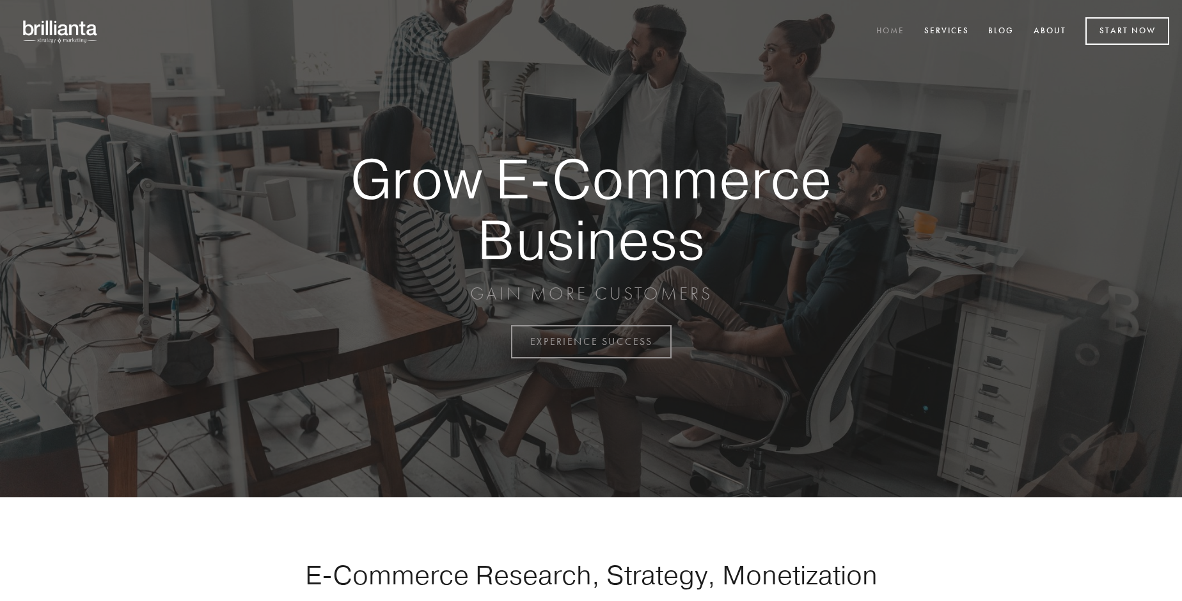
scroll to position [3354, 0]
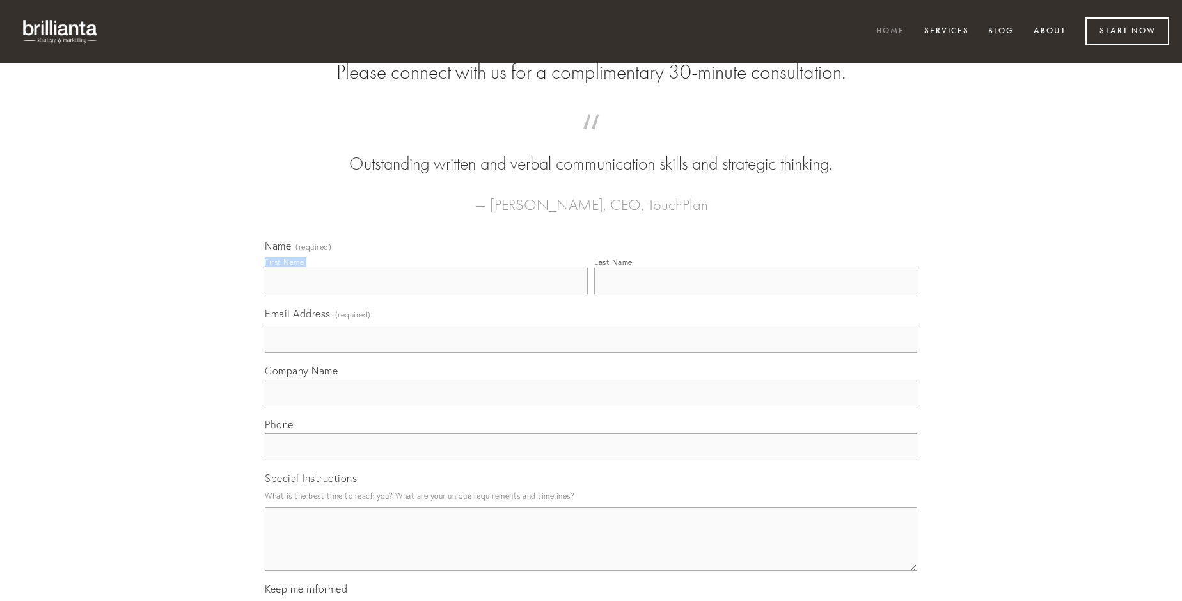
type input "[PERSON_NAME]"
click at [756, 294] on input "Last Name" at bounding box center [755, 280] width 323 height 27
type input "[PERSON_NAME]"
click at [591, 353] on input "Email Address (required)" at bounding box center [591, 339] width 653 height 27
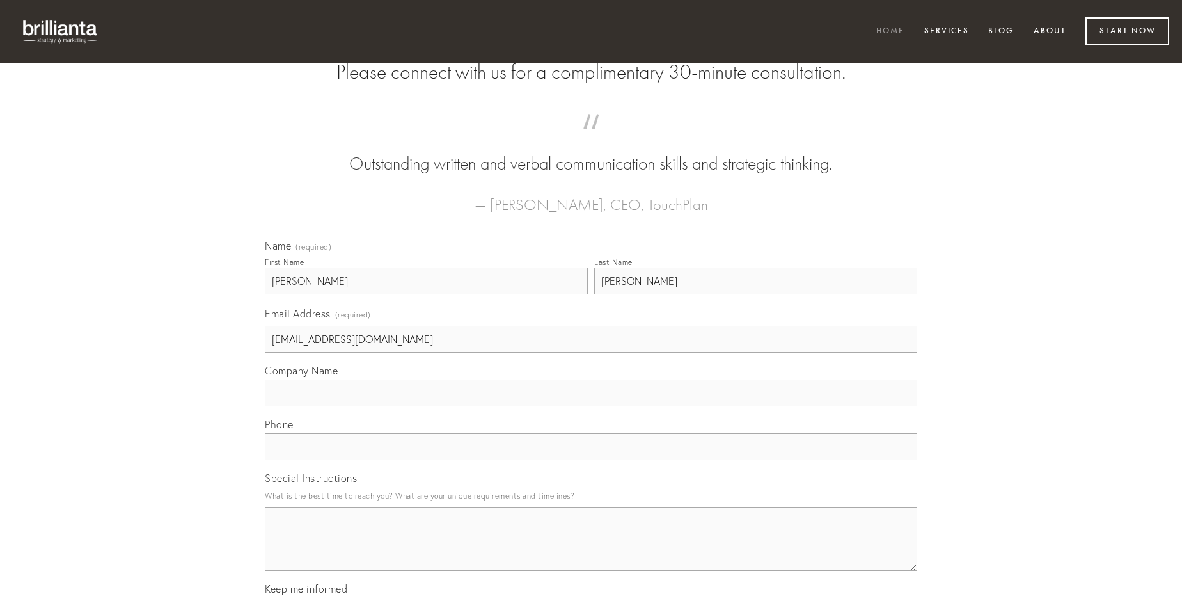
type input "[EMAIL_ADDRESS][DOMAIN_NAME]"
click at [591, 406] on input "Company Name" at bounding box center [591, 392] width 653 height 27
type input "ad"
click at [591, 460] on input "text" at bounding box center [591, 446] width 653 height 27
click at [591, 550] on textarea "Special Instructions" at bounding box center [591, 539] width 653 height 64
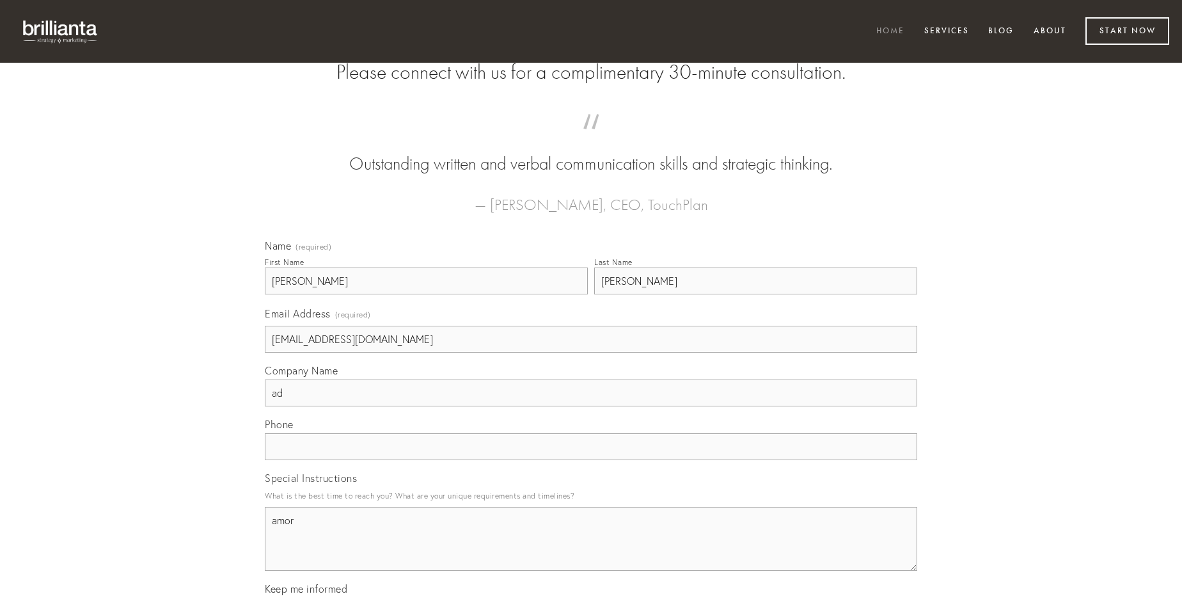
type textarea "amor"
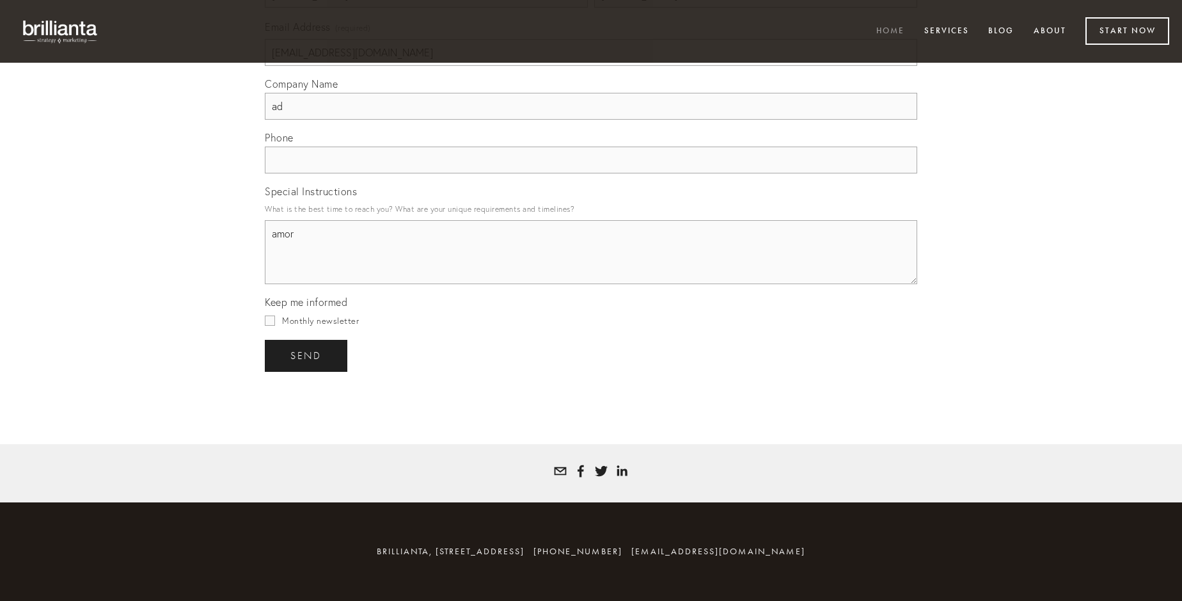
click at [307, 355] on span "send" at bounding box center [305, 356] width 31 height 12
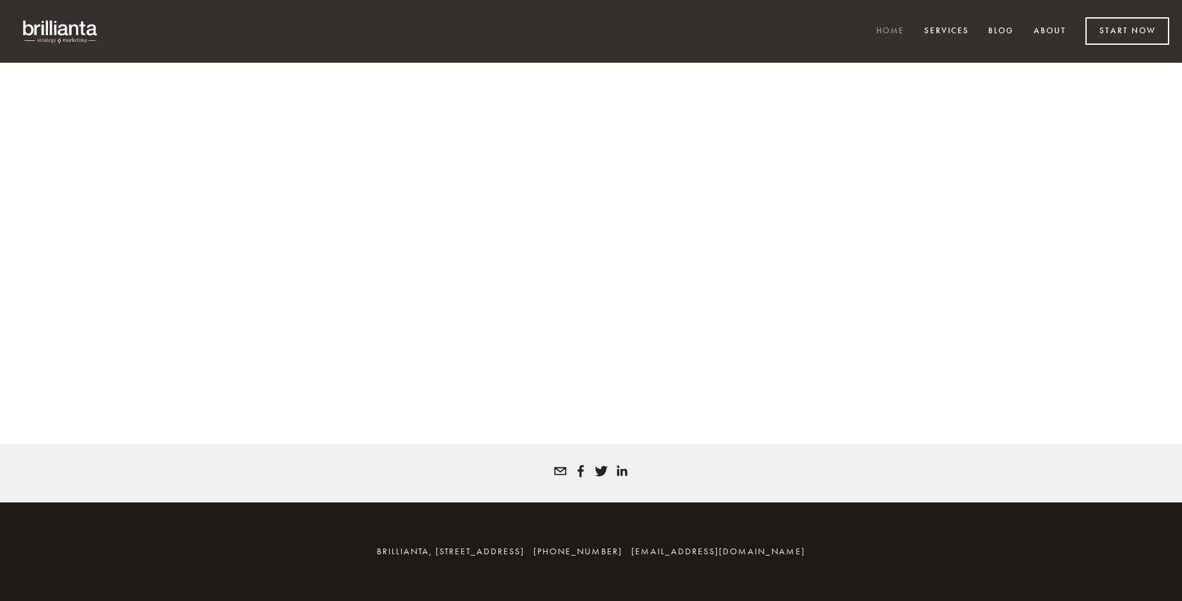
scroll to position [3337, 0]
